Goal: Task Accomplishment & Management: Manage account settings

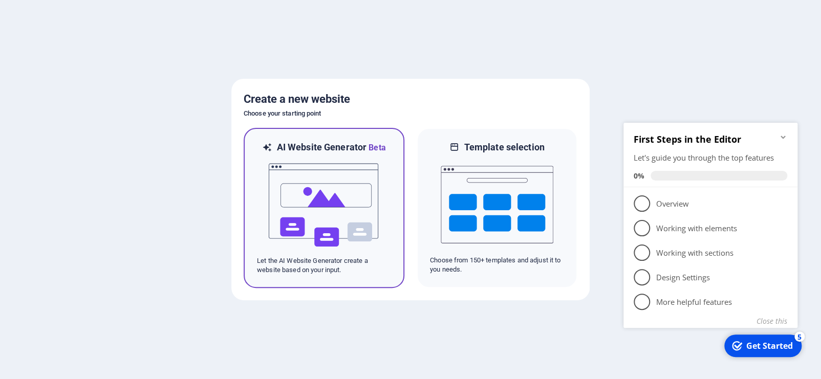
click at [340, 212] on img at bounding box center [324, 205] width 113 height 102
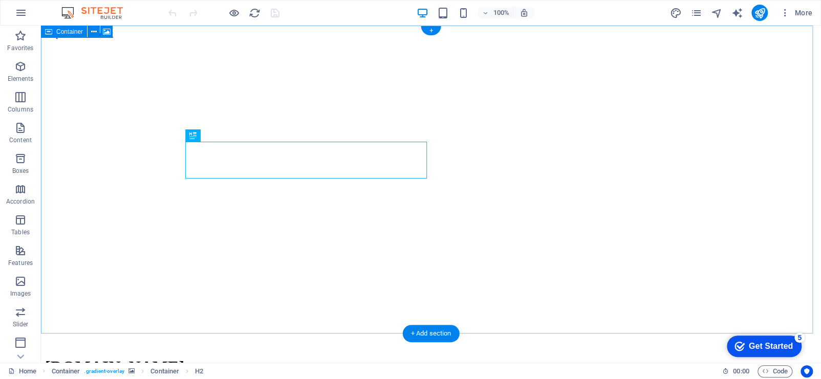
click at [562, 39] on figure at bounding box center [431, 39] width 772 height 0
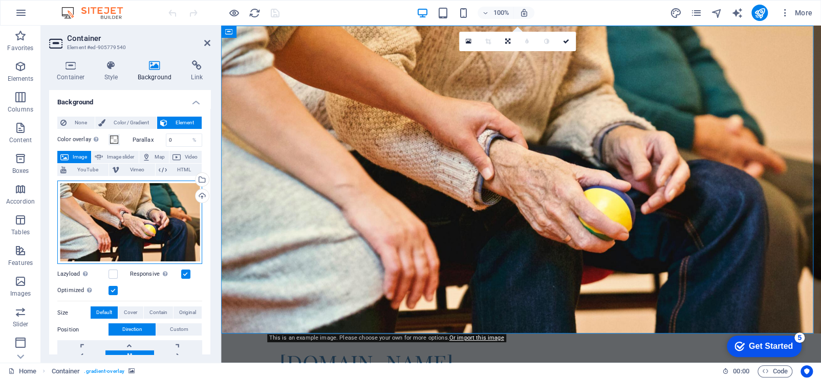
click at [181, 194] on div "Drag files here, click to choose files or select files from Files or our free s…" at bounding box center [129, 223] width 145 height 84
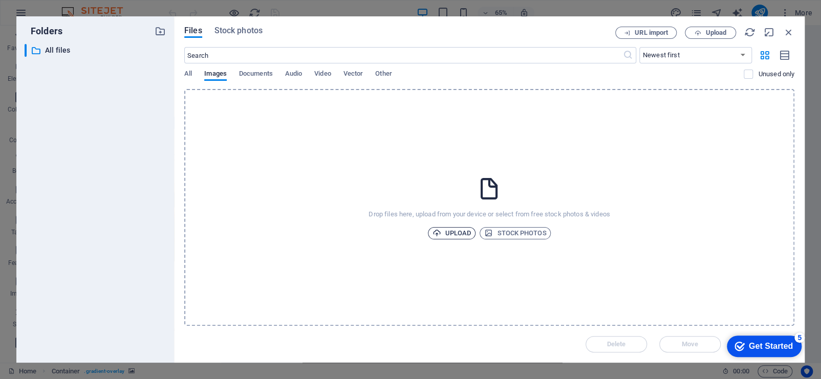
click at [451, 231] on span "Upload" at bounding box center [451, 233] width 39 height 12
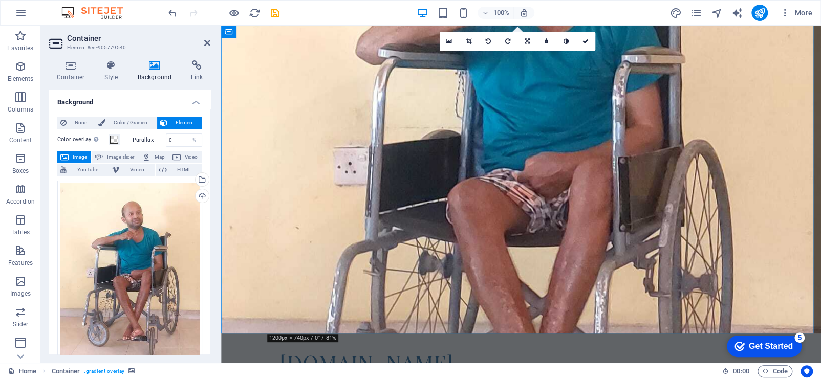
drag, startPoint x: 680, startPoint y: 116, endPoint x: 691, endPoint y: 197, distance: 81.6
click at [691, 197] on figure at bounding box center [521, 180] width 600 height 308
click at [531, 39] on link at bounding box center [526, 41] width 19 height 19
click at [548, 78] on icon at bounding box center [546, 76] width 9 height 9
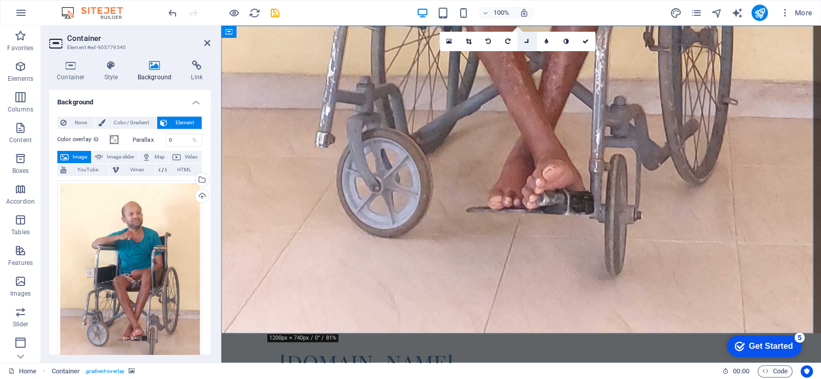
click at [524, 38] on link at bounding box center [526, 41] width 19 height 19
click at [511, 37] on icon at bounding box center [507, 37] width 9 height 9
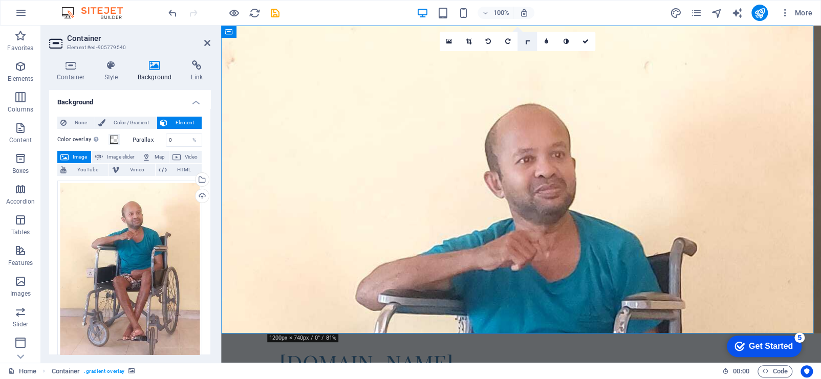
click at [524, 41] on icon at bounding box center [527, 41] width 9 height 9
click at [545, 38] on icon at bounding box center [546, 37] width 9 height 9
click at [521, 42] on link at bounding box center [526, 41] width 19 height 19
click at [528, 54] on icon at bounding box center [526, 57] width 5 height 6
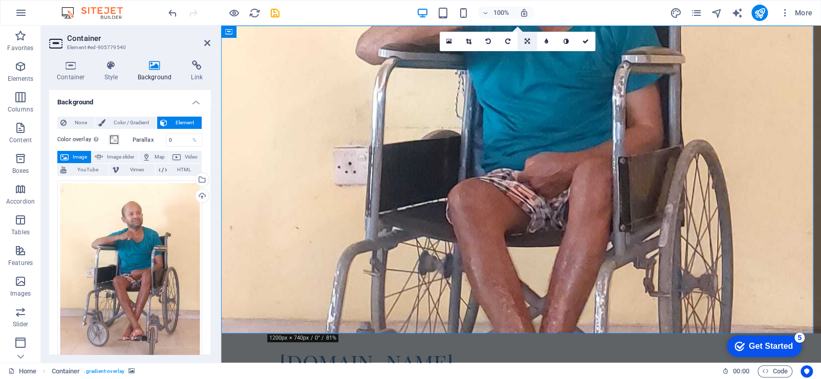
click at [521, 43] on link at bounding box center [526, 41] width 19 height 19
click at [539, 37] on link at bounding box center [546, 37] width 19 height 19
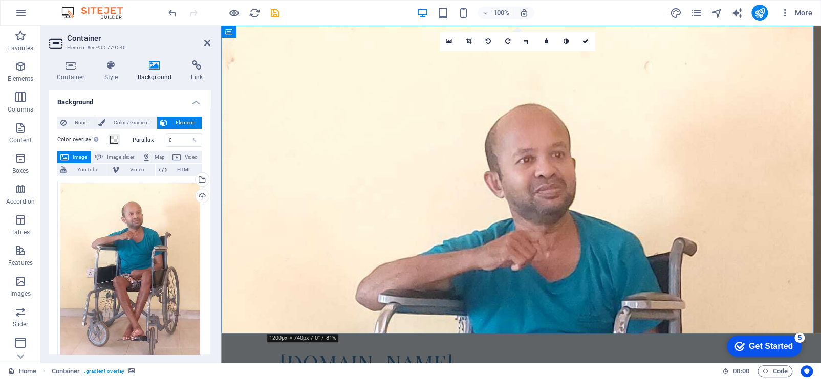
click at [523, 78] on figure at bounding box center [521, 180] width 600 height 308
click at [579, 138] on figure at bounding box center [521, 180] width 600 height 308
drag, startPoint x: 572, startPoint y: 178, endPoint x: 720, endPoint y: 135, distance: 154.5
click at [720, 135] on figure at bounding box center [521, 180] width 600 height 308
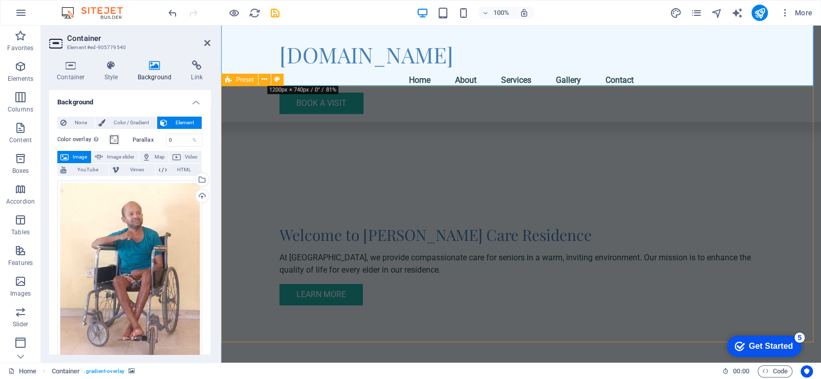
scroll to position [256, 0]
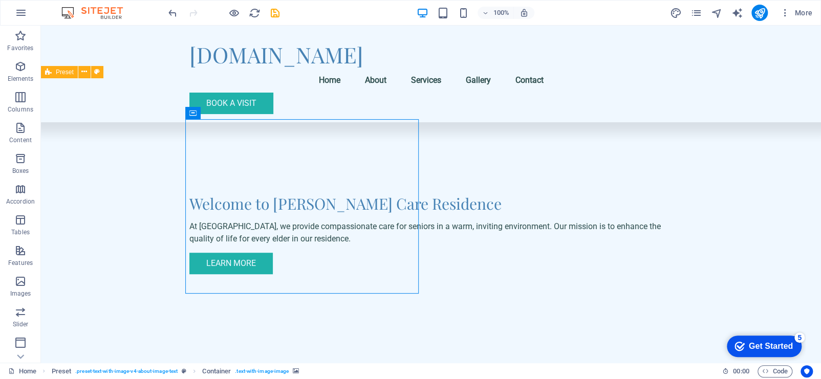
click at [246, 112] on button at bounding box center [251, 113] width 12 height 12
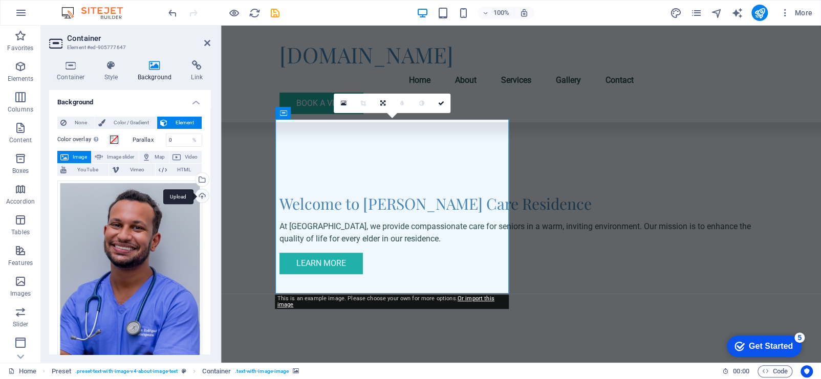
click at [199, 197] on div "Upload" at bounding box center [200, 196] width 15 height 15
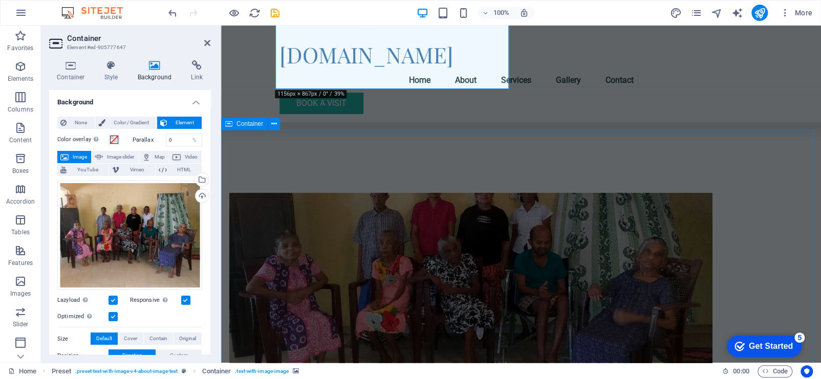
scroll to position [716, 0]
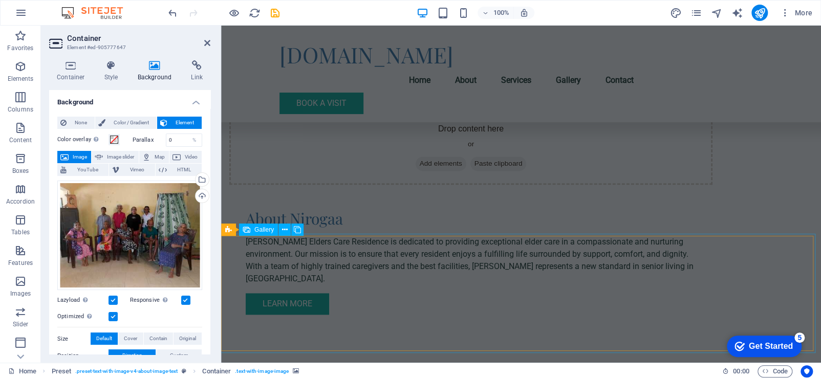
click at [264, 230] on span "Gallery" at bounding box center [263, 230] width 19 height 6
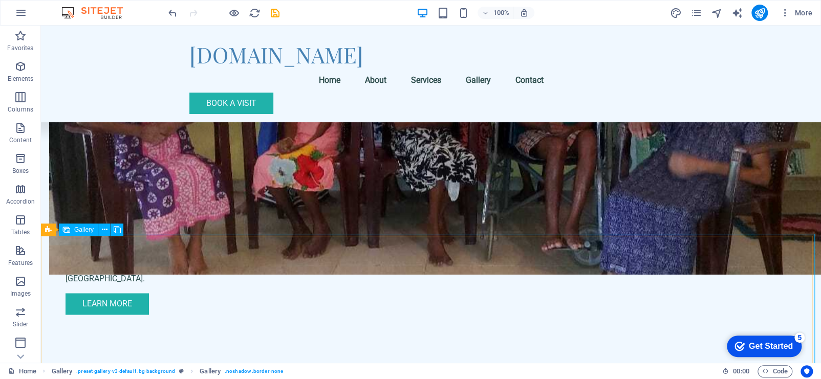
click at [78, 231] on span "Gallery" at bounding box center [83, 230] width 19 height 6
click at [120, 230] on icon at bounding box center [117, 230] width 7 height 11
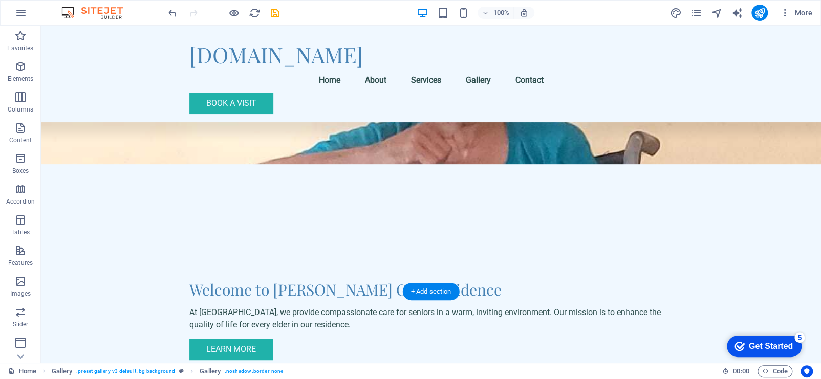
scroll to position [0, 0]
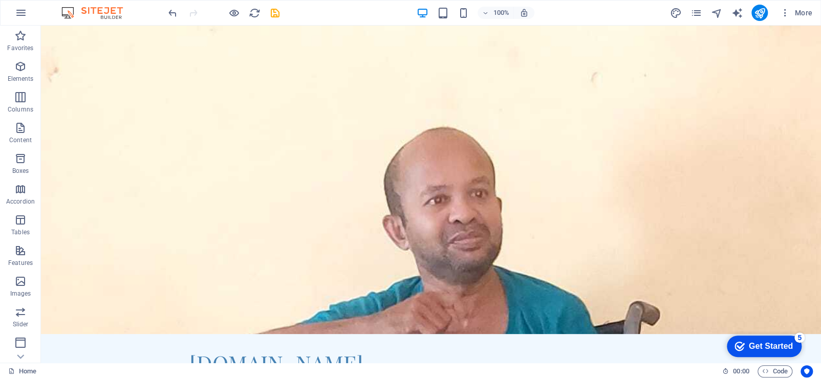
click at [754, 347] on div "Get Started" at bounding box center [771, 346] width 44 height 9
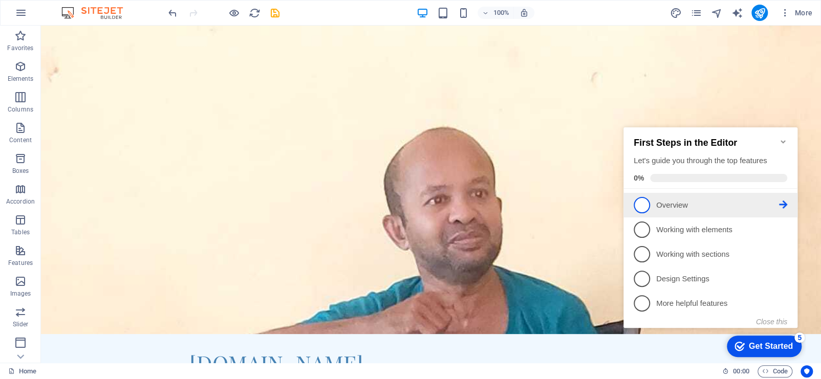
click at [640, 204] on span "1" at bounding box center [642, 205] width 16 height 16
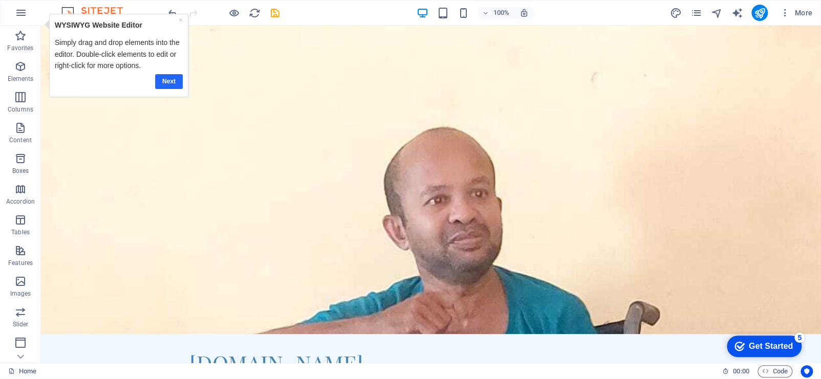
click at [168, 82] on link "Next" at bounding box center [169, 81] width 28 height 15
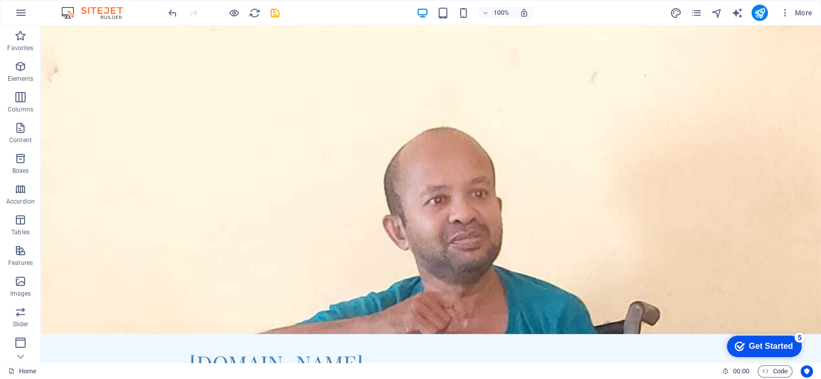
click at [783, 346] on div "Get Started" at bounding box center [771, 346] width 44 height 9
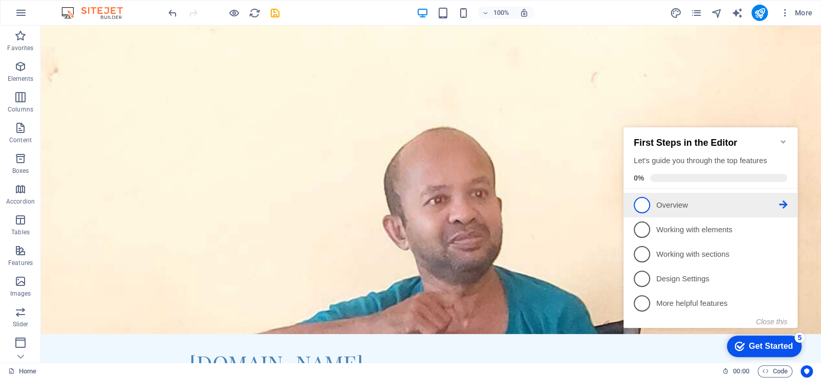
click at [782, 202] on icon at bounding box center [783, 205] width 8 height 8
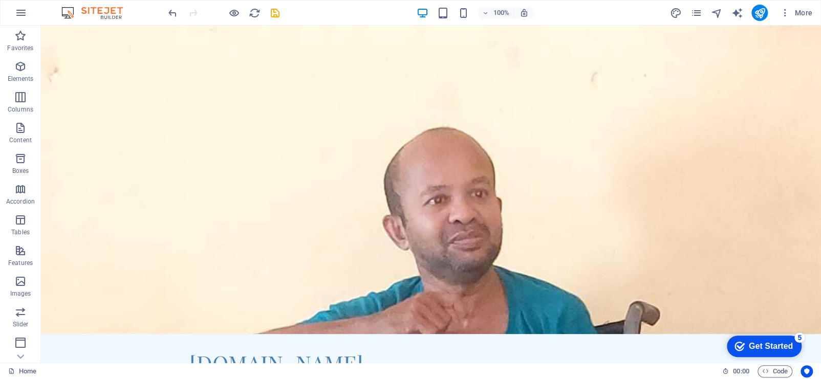
drag, startPoint x: 868, startPoint y: 563, endPoint x: 868, endPoint y: 557, distance: 5.6
click at [769, 344] on div "Get Started" at bounding box center [771, 346] width 44 height 9
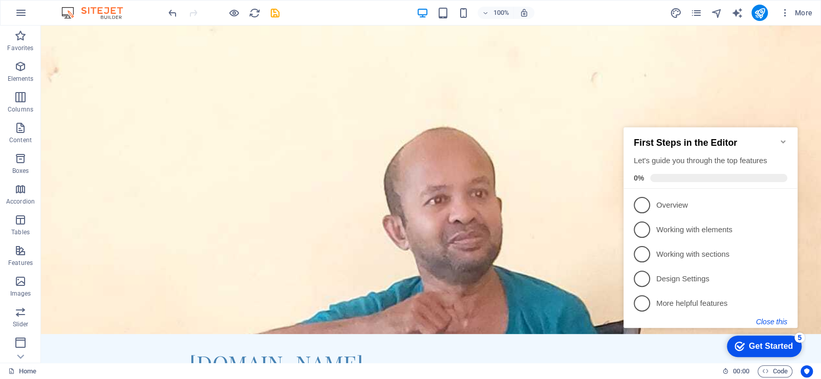
click at [768, 318] on button "Close this" at bounding box center [771, 322] width 31 height 8
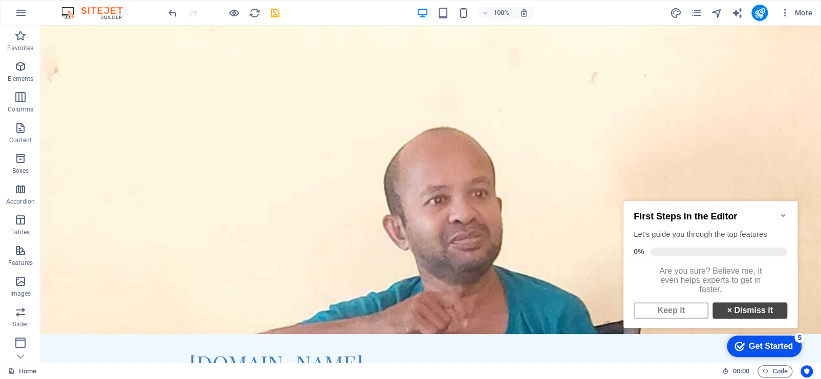
click at [729, 313] on link "× Dismiss it" at bounding box center [749, 310] width 75 height 16
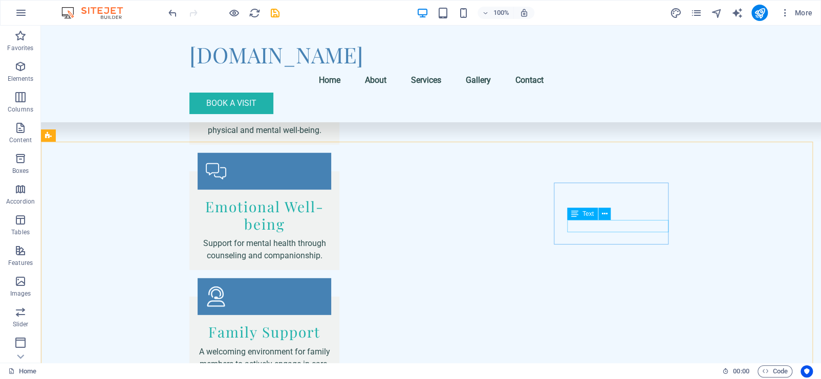
scroll to position [1489, 0]
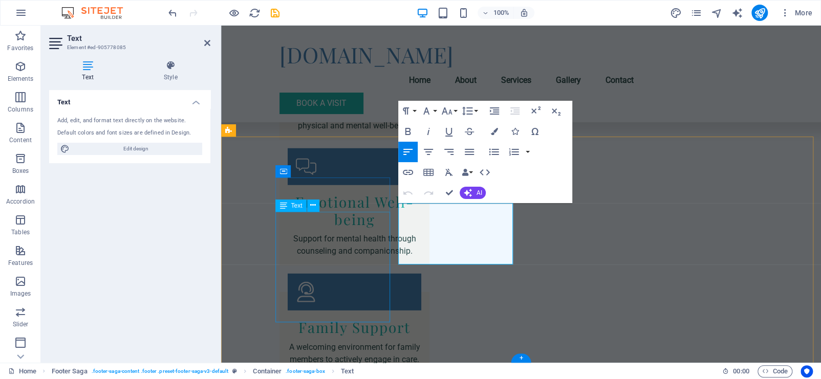
scroll to position [1417, 0]
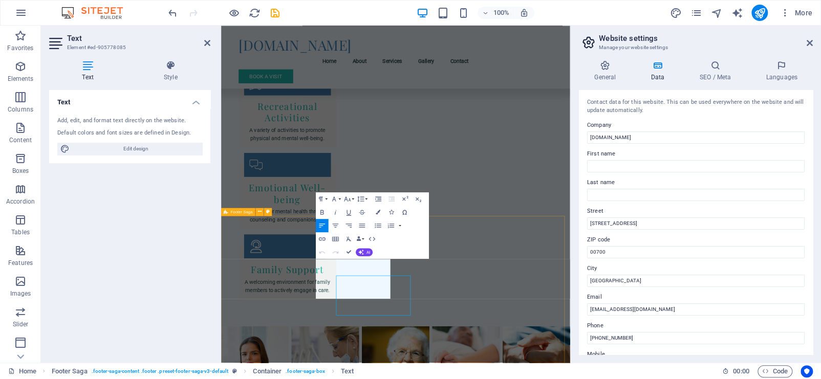
scroll to position [1210, 0]
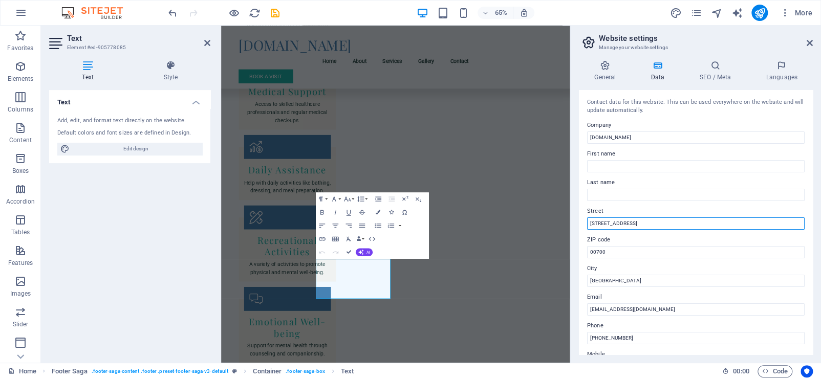
drag, startPoint x: 643, startPoint y: 220, endPoint x: 574, endPoint y: 213, distance: 69.9
click at [574, 213] on div "General Data SEO / Meta Languages Website name [DOMAIN_NAME] Logo Drag files he…" at bounding box center [696, 207] width 250 height 311
paste input "56/B/2 pansala para, Handapangoda"
type input "156/B/2 pansala para, [GEOGRAPHIC_DATA]"
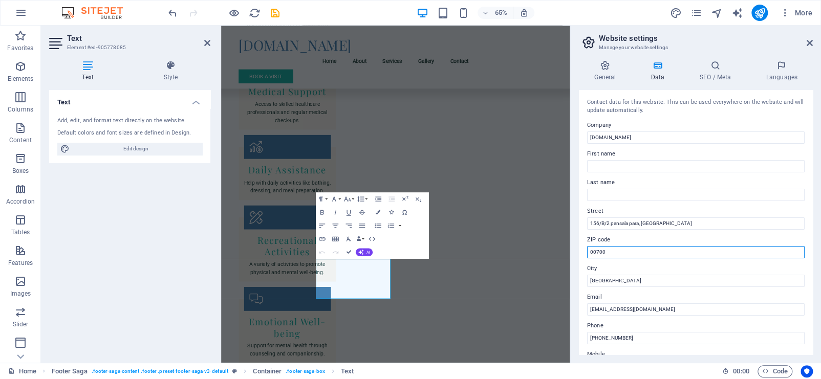
drag, startPoint x: 632, startPoint y: 250, endPoint x: 571, endPoint y: 251, distance: 60.9
click at [571, 251] on aside "Website settings Manage your website settings General Data SEO / Meta Languages…" at bounding box center [695, 194] width 251 height 337
type input "10524"
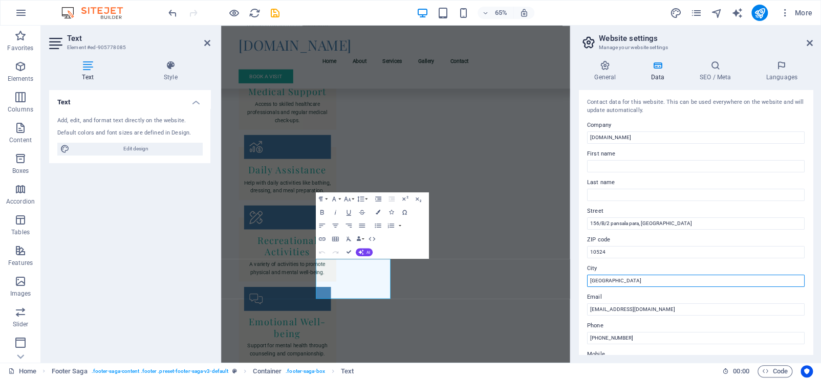
drag, startPoint x: 622, startPoint y: 278, endPoint x: 579, endPoint y: 282, distance: 42.6
click at [579, 282] on div "Contact data for this website. This can be used everywhere on the website and w…" at bounding box center [696, 222] width 234 height 265
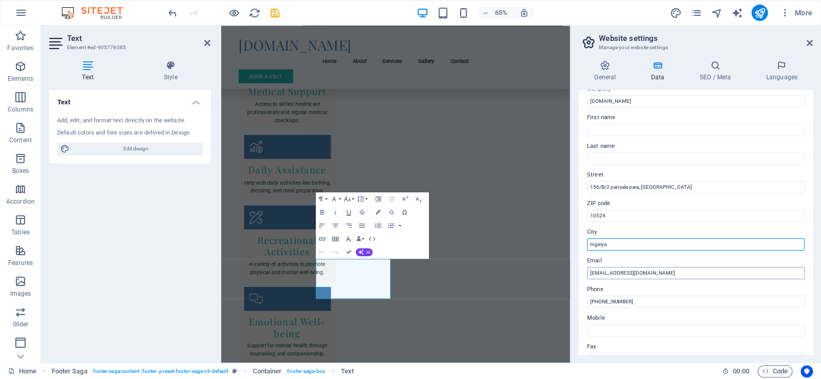
scroll to position [51, 0]
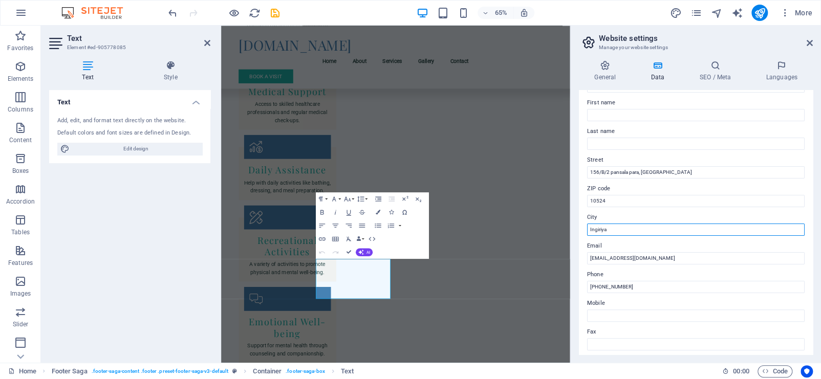
type input "Ingiriya"
drag, startPoint x: 642, startPoint y: 288, endPoint x: 600, endPoint y: 285, distance: 42.6
click at [600, 285] on input "[PHONE_NUMBER]" at bounding box center [696, 287] width 218 height 12
paste input "076 306 8816"
click at [604, 287] on input "[PHONE_NUMBER]" at bounding box center [696, 287] width 218 height 12
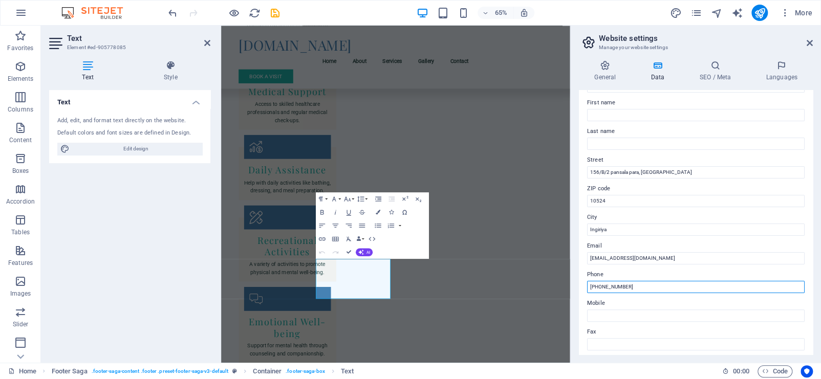
click at [601, 288] on input "[PHONE_NUMBER]" at bounding box center [696, 287] width 218 height 12
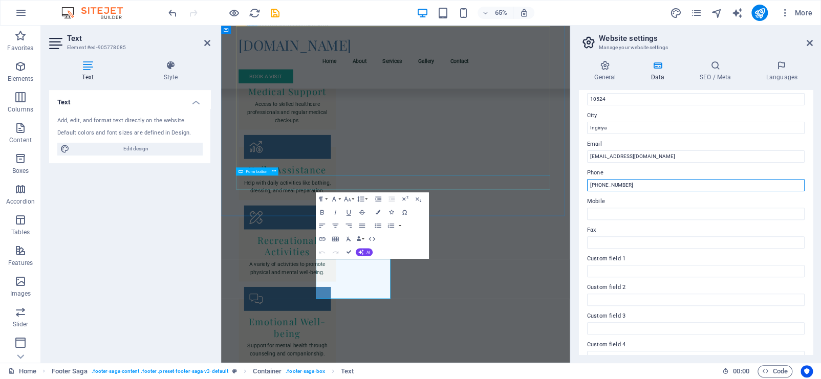
drag, startPoint x: 876, startPoint y: 207, endPoint x: 717, endPoint y: 264, distance: 169.0
type input "[PHONE_NUMBER]"
click at [664, 184] on input "[PHONE_NUMBER]" at bounding box center [696, 185] width 218 height 12
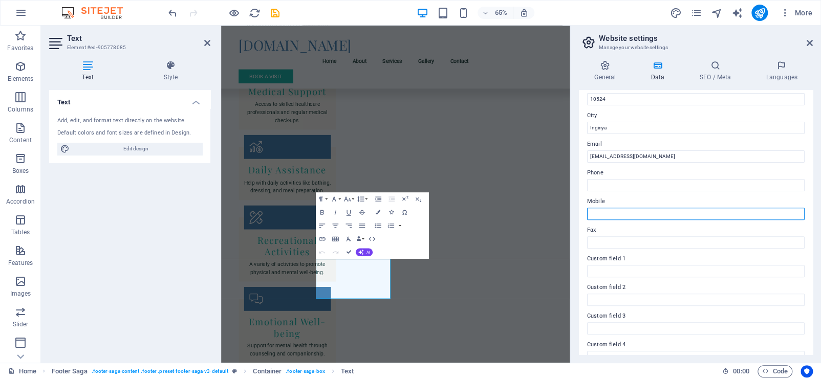
click at [611, 209] on input "Mobile" at bounding box center [696, 214] width 218 height 12
paste input "[PHONE_NUMBER]"
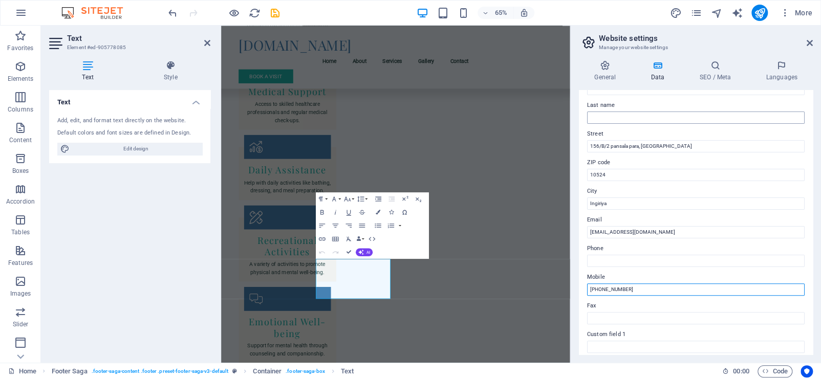
scroll to position [0, 0]
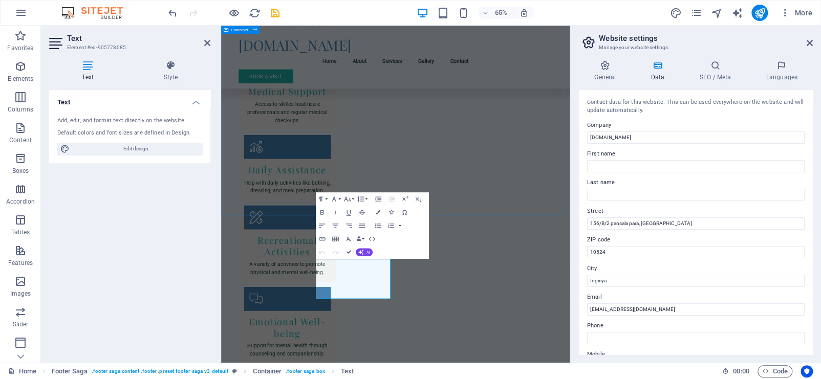
type input "[PHONE_NUMBER]"
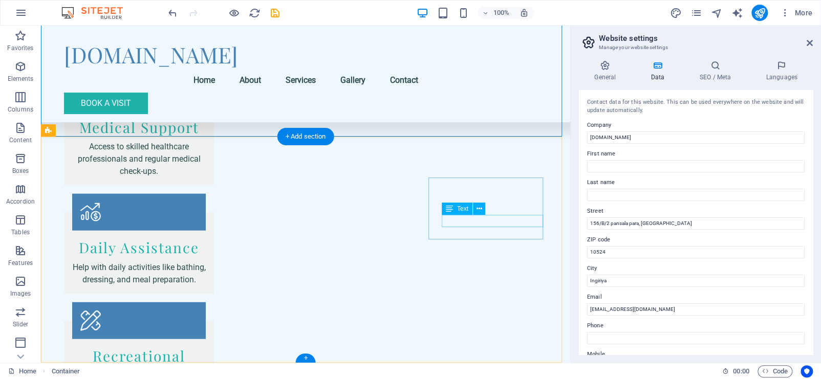
scroll to position [1389, 0]
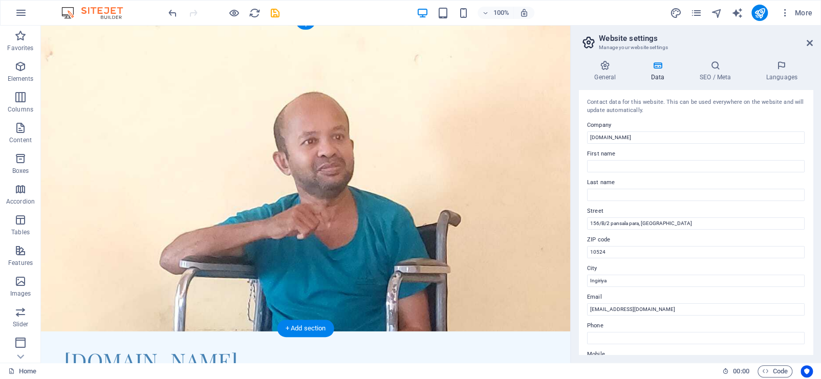
scroll to position [0, 0]
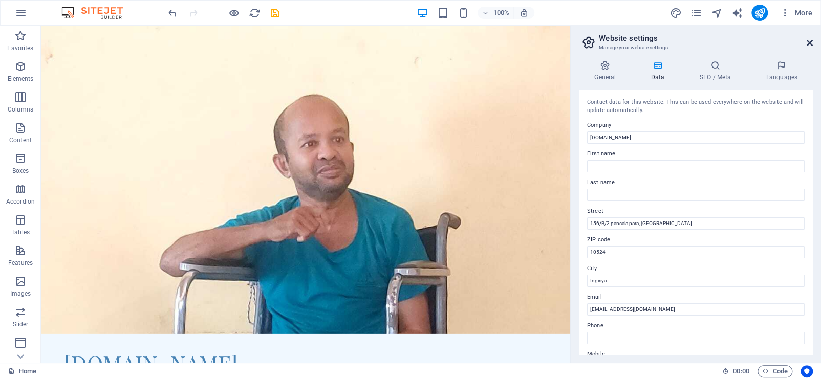
click at [807, 41] on icon at bounding box center [810, 43] width 6 height 8
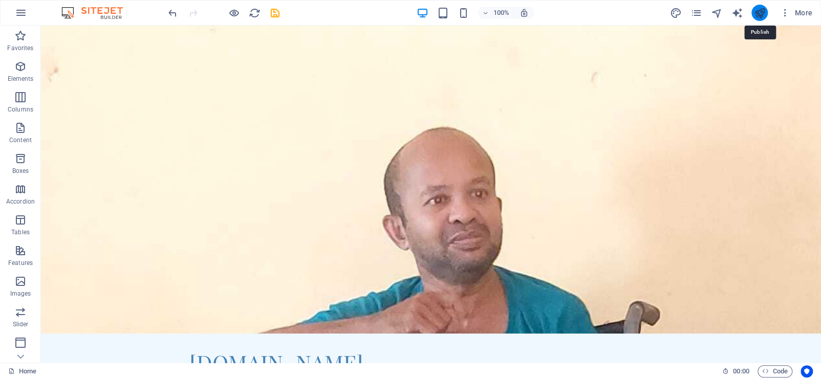
click at [0, 0] on icon "publish" at bounding box center [0, 0] width 0 height 0
